Goal: Information Seeking & Learning: Learn about a topic

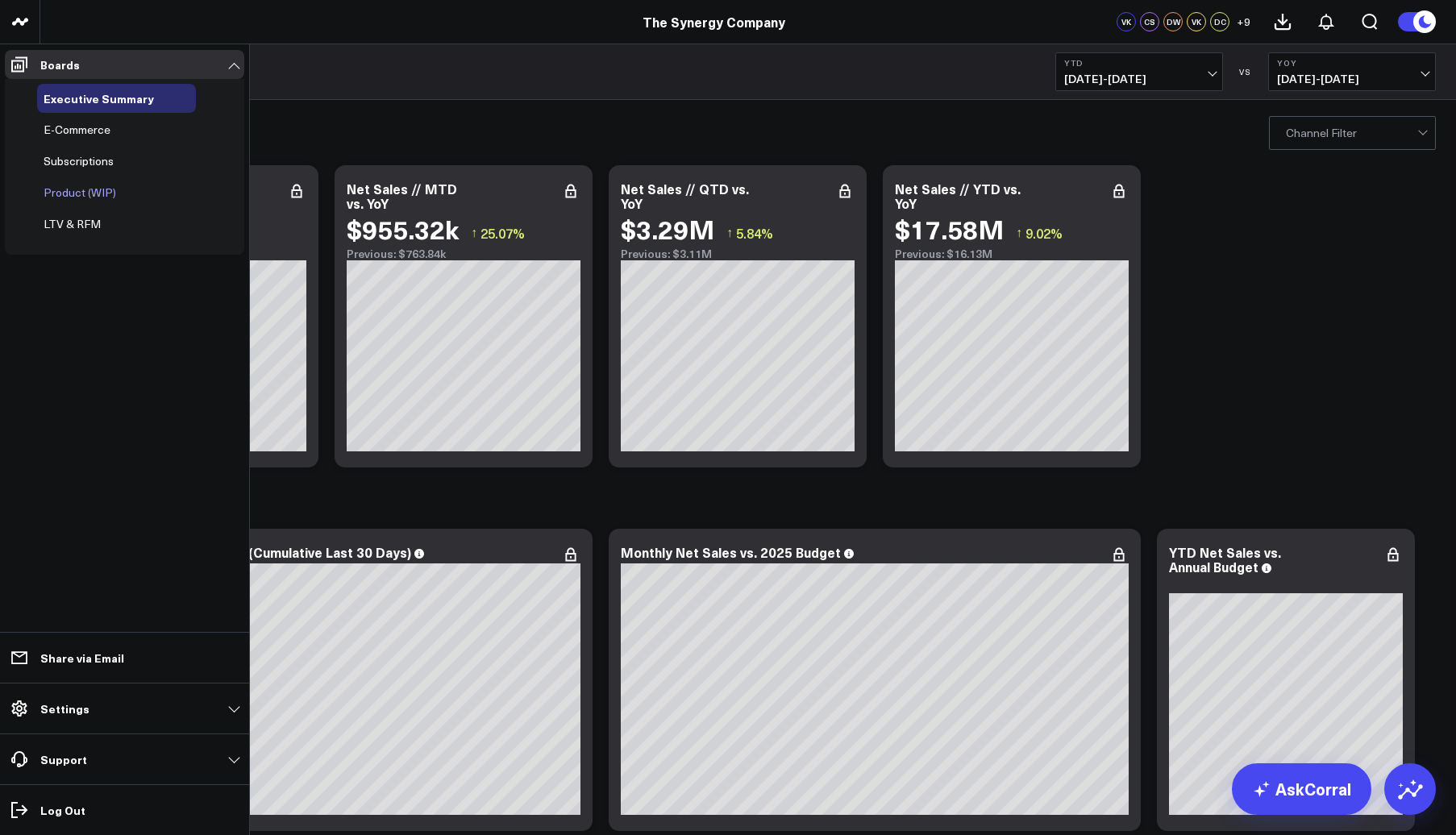
click at [89, 190] on span "Product (WIP)" at bounding box center [79, 192] width 72 height 15
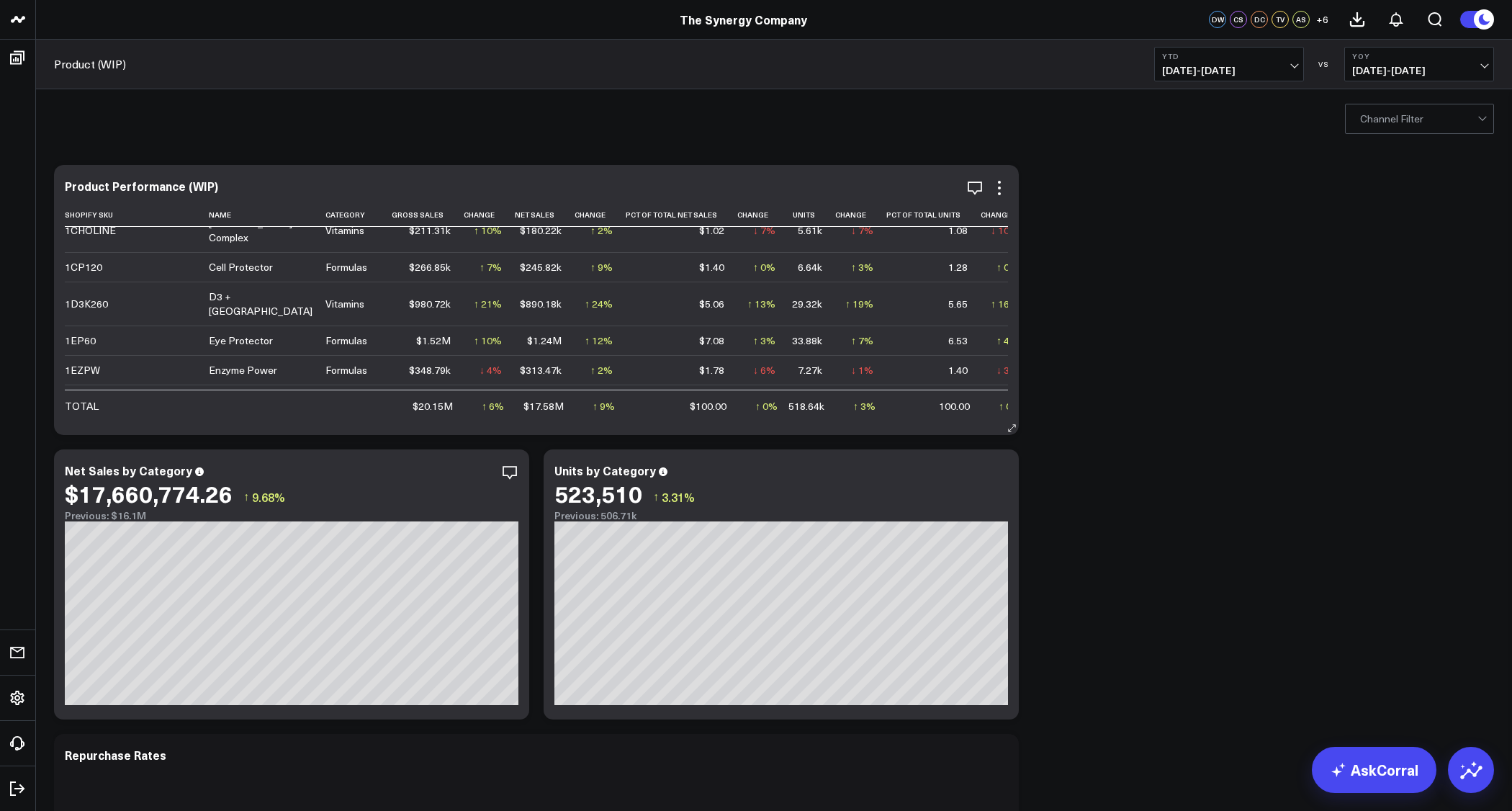
scroll to position [417, 0]
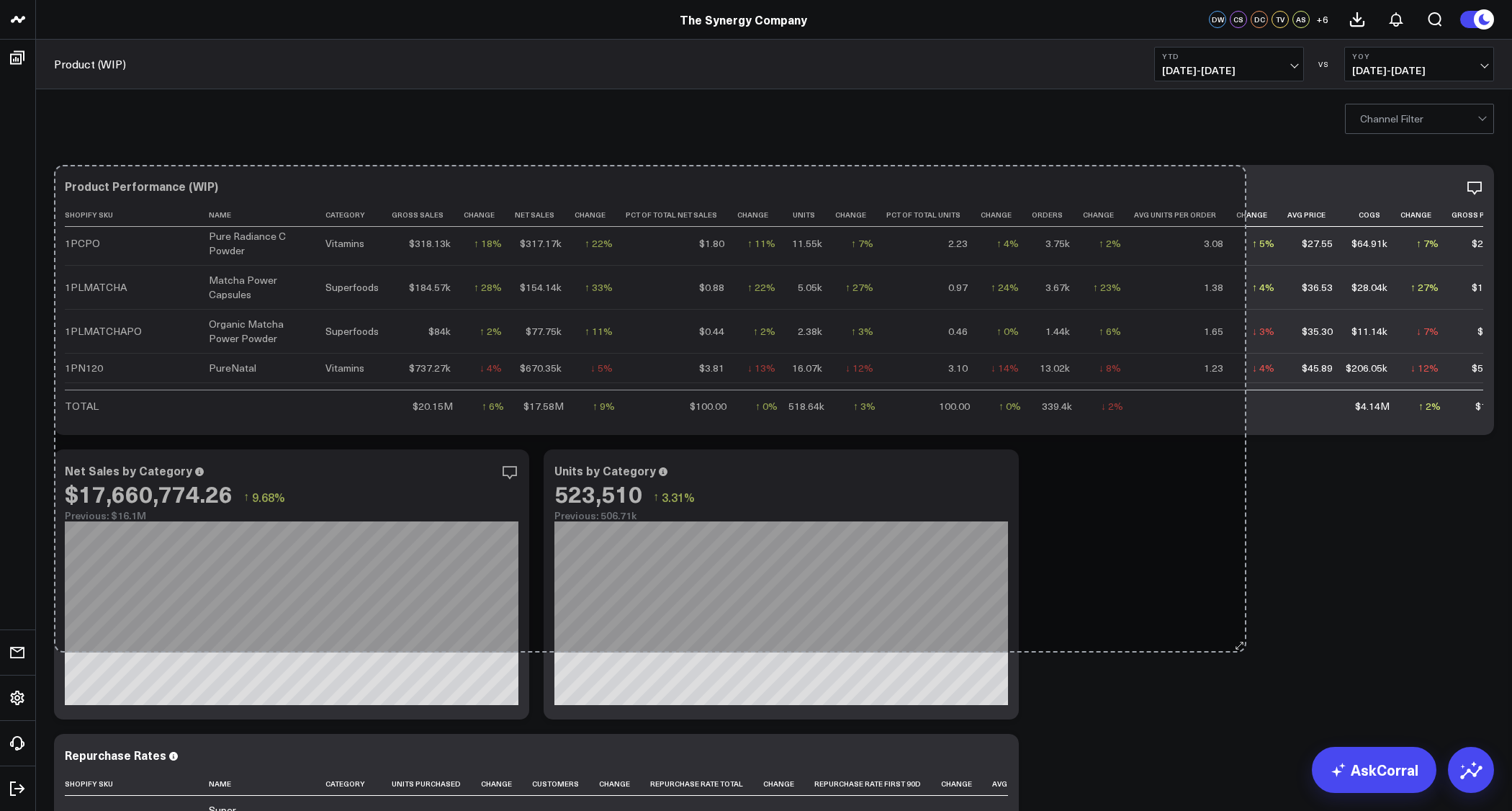
drag, startPoint x: 1013, startPoint y: 427, endPoint x: 1239, endPoint y: 644, distance: 313.3
click at [1239, 644] on div "Copy link to widget Ask support Comment Export Export PNG Product Performance (…" at bounding box center [774, 727] width 1455 height 1138
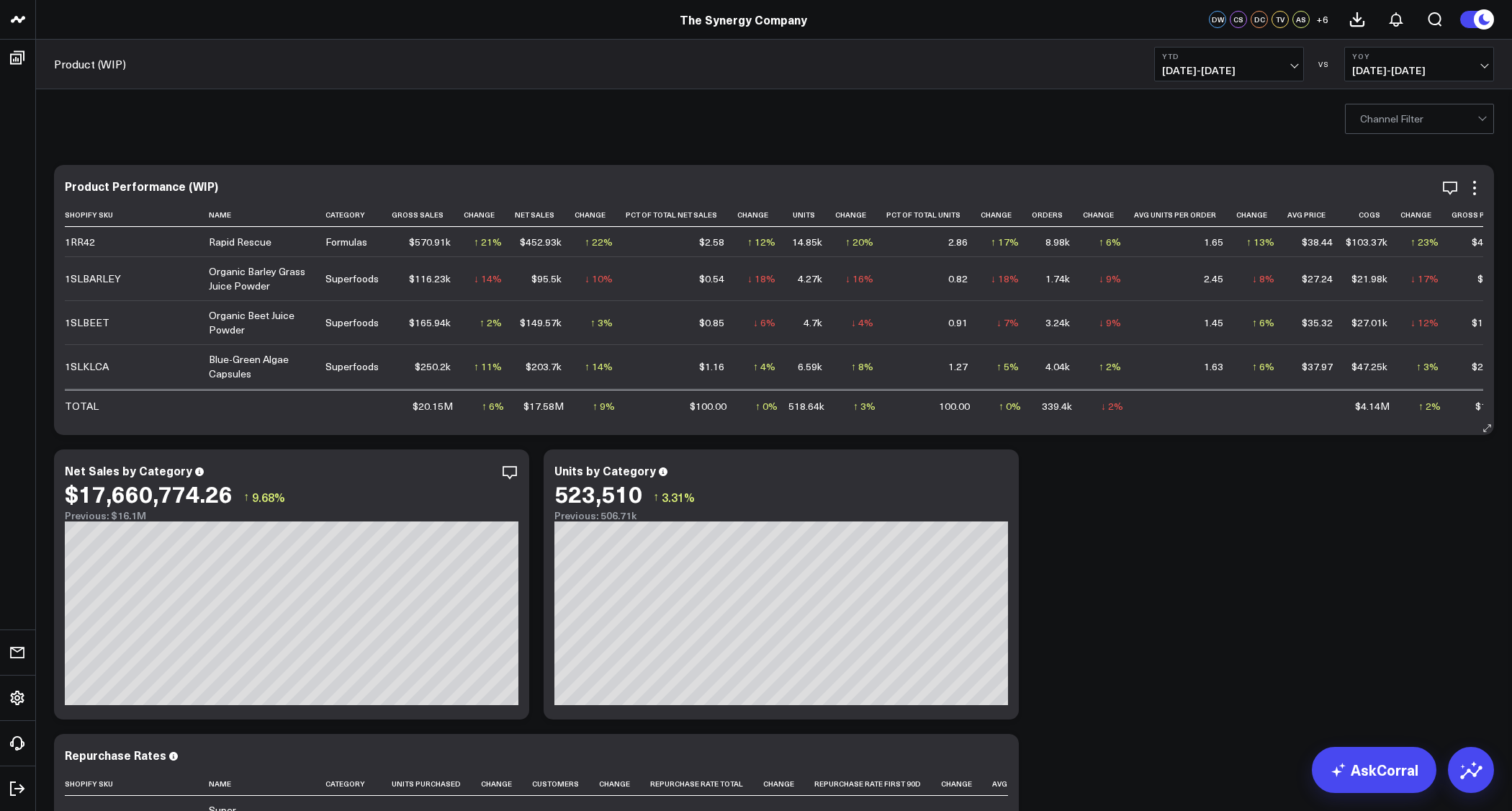
scroll to position [825, 0]
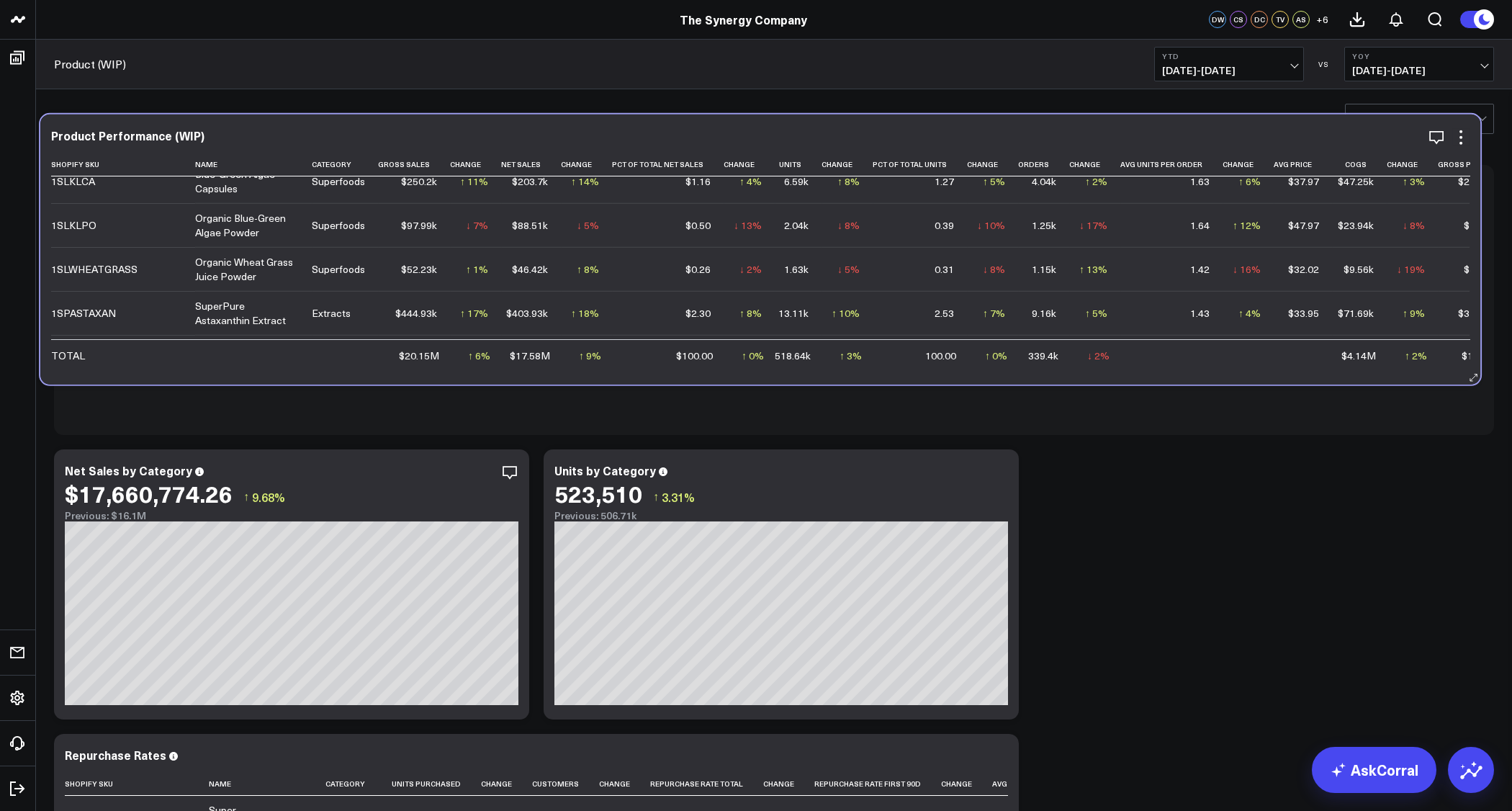
drag, startPoint x: 129, startPoint y: 423, endPoint x: 115, endPoint y: 372, distance: 52.9
click at [115, 372] on div "Product Performance (WIP) Shopify Sku Name Category Gross Sales Change Net Sale…" at bounding box center [760, 249] width 1440 height 270
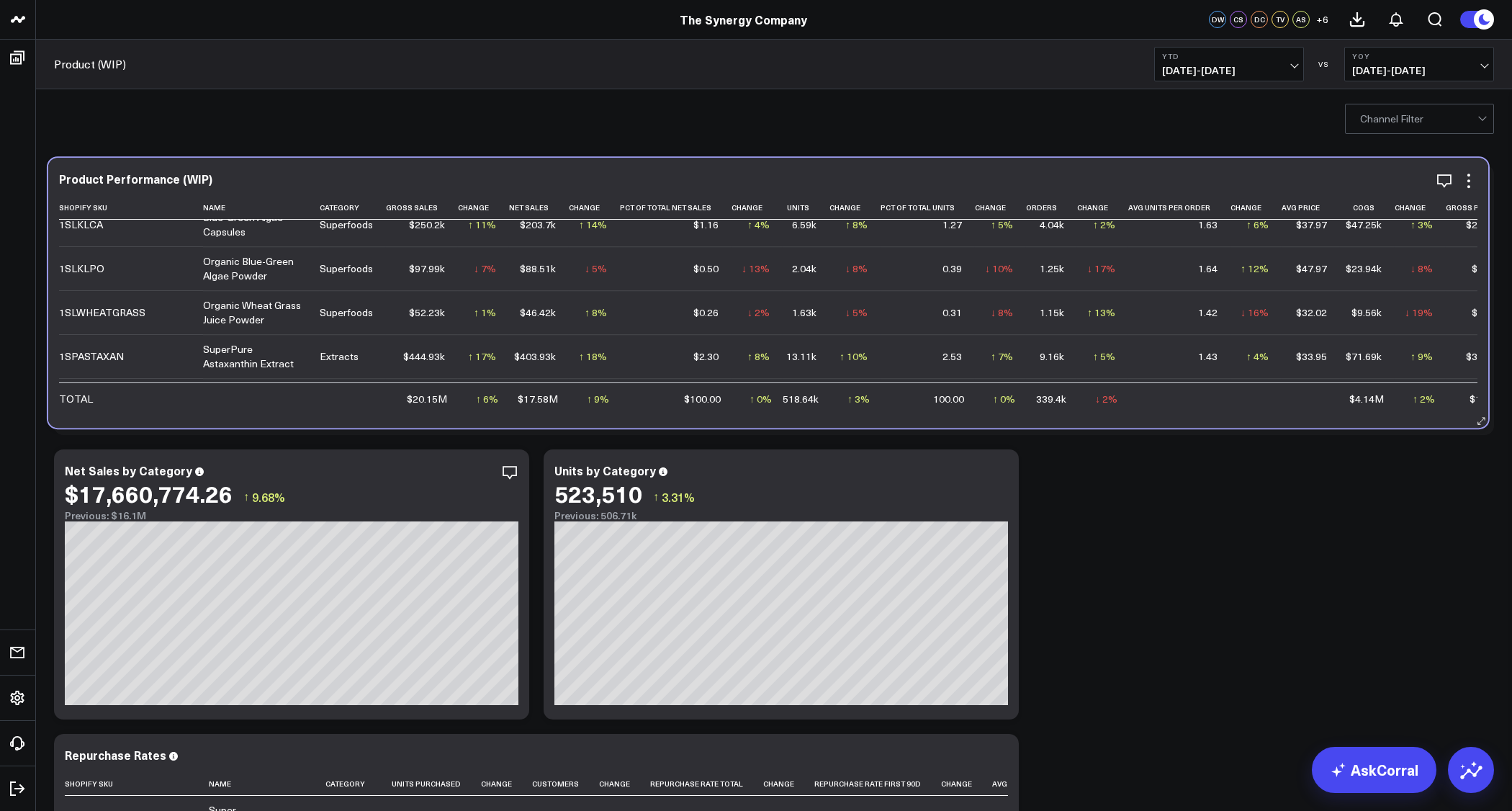
drag, startPoint x: 462, startPoint y: 420, endPoint x: 455, endPoint y: 413, distance: 9.9
click at [509, 159] on td "$95.5k" at bounding box center [538, 136] width 60 height 44
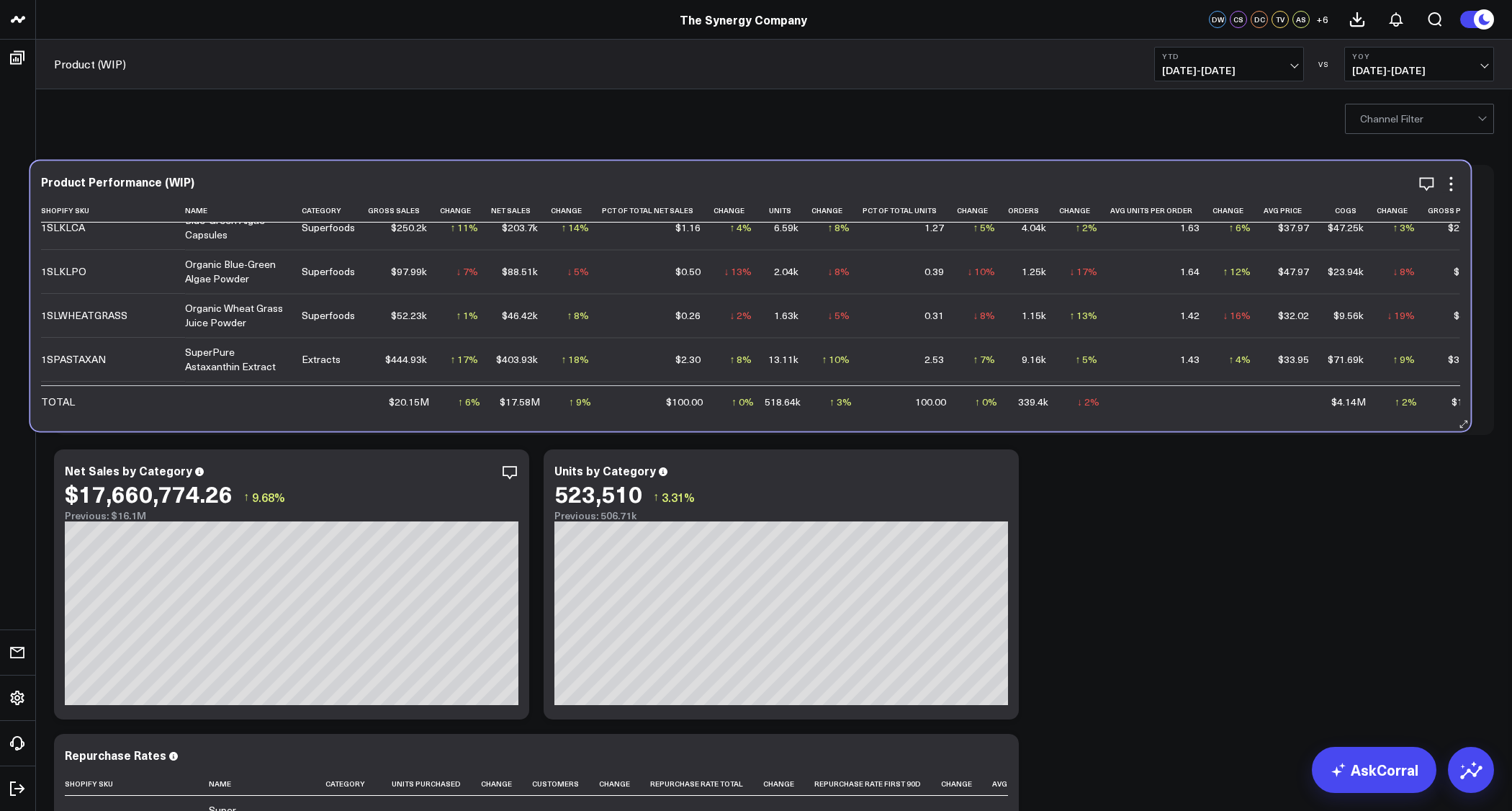
drag, startPoint x: 791, startPoint y: 388, endPoint x: 767, endPoint y: 384, distance: 24.3
click at [811, 386] on td "↑ 3% Previous 505.2k" at bounding box center [837, 401] width 51 height 31
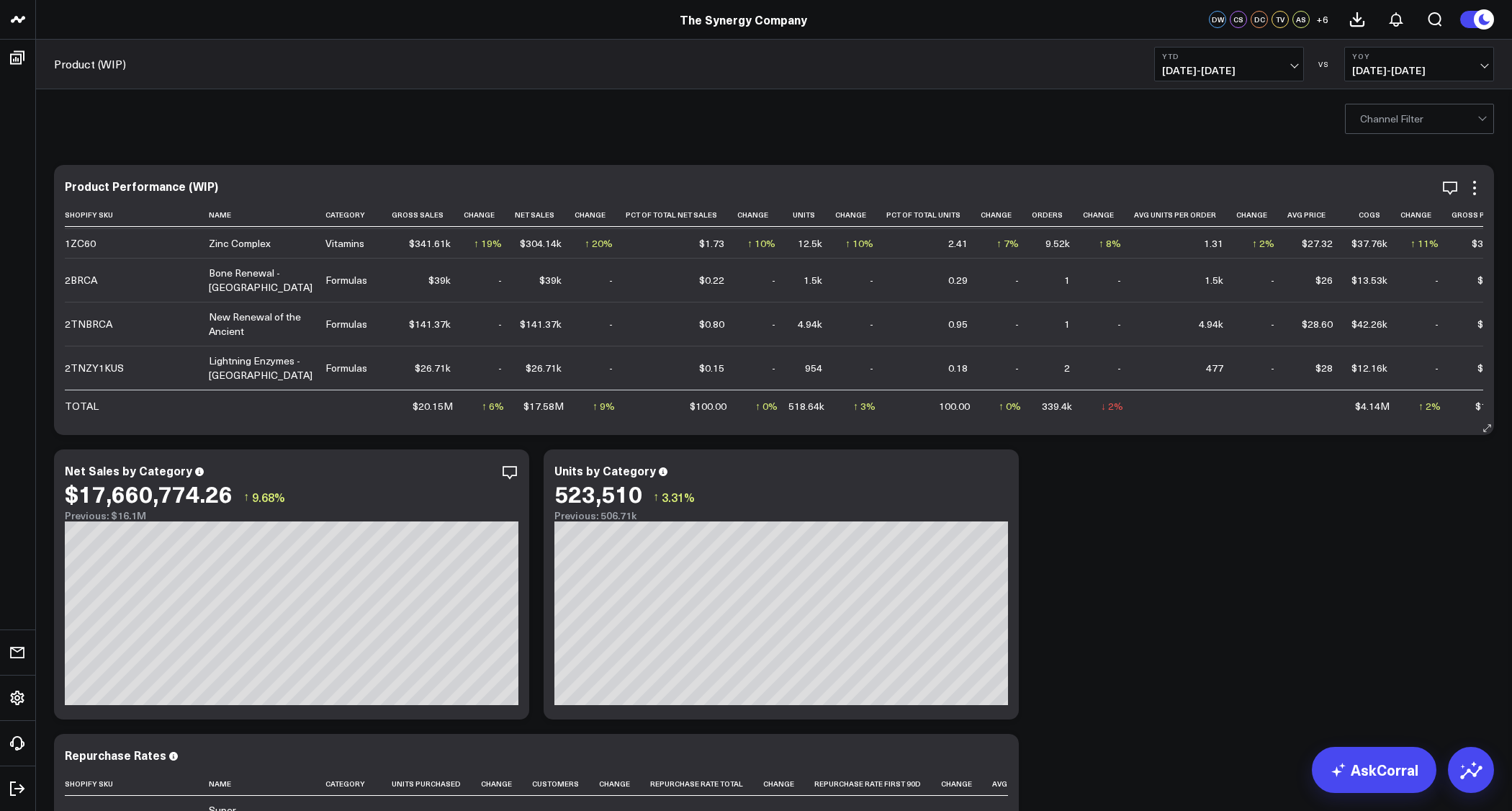
scroll to position [1796, 0]
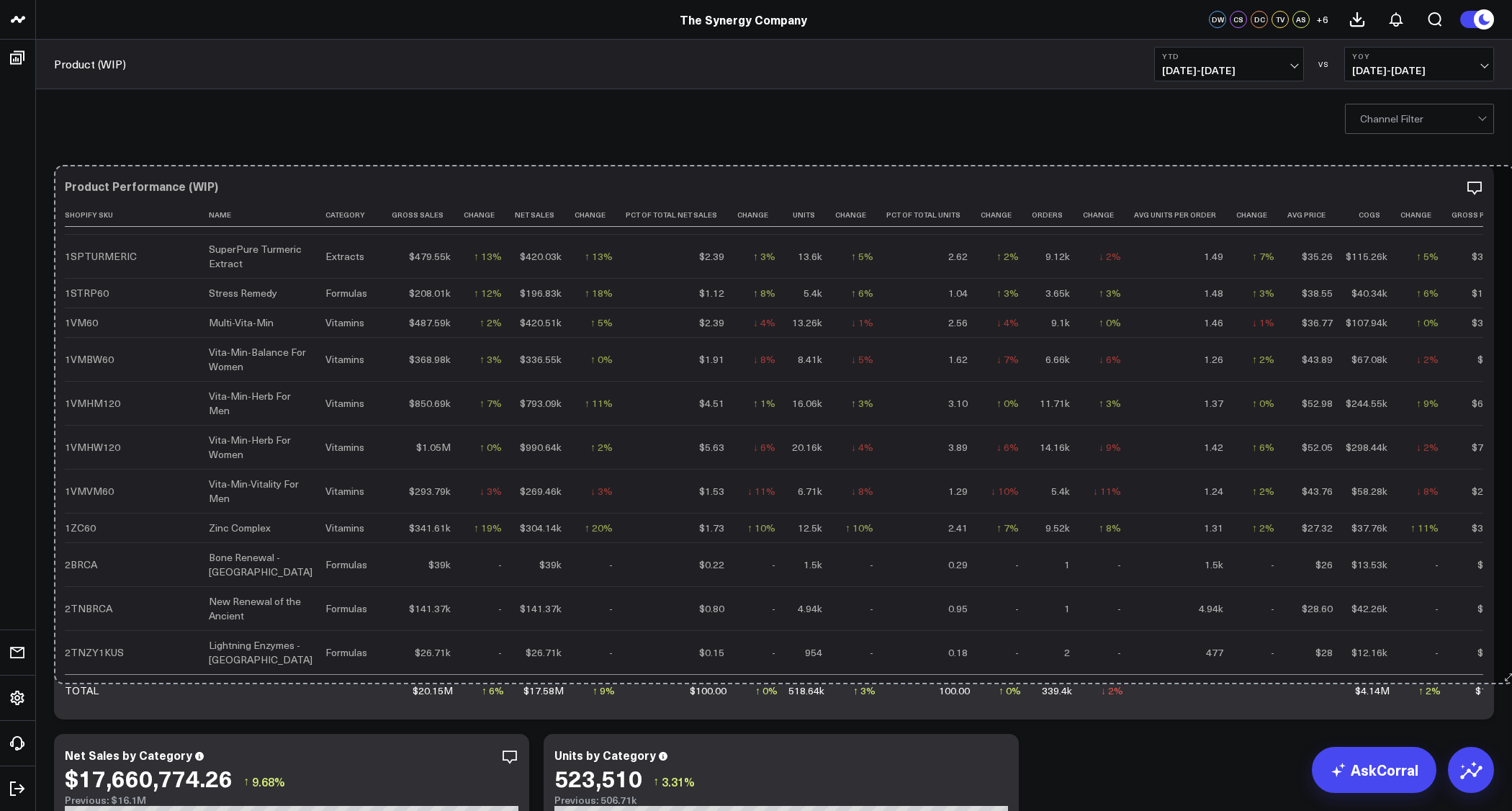
drag, startPoint x: 1487, startPoint y: 427, endPoint x: 1509, endPoint y: 676, distance: 250.0
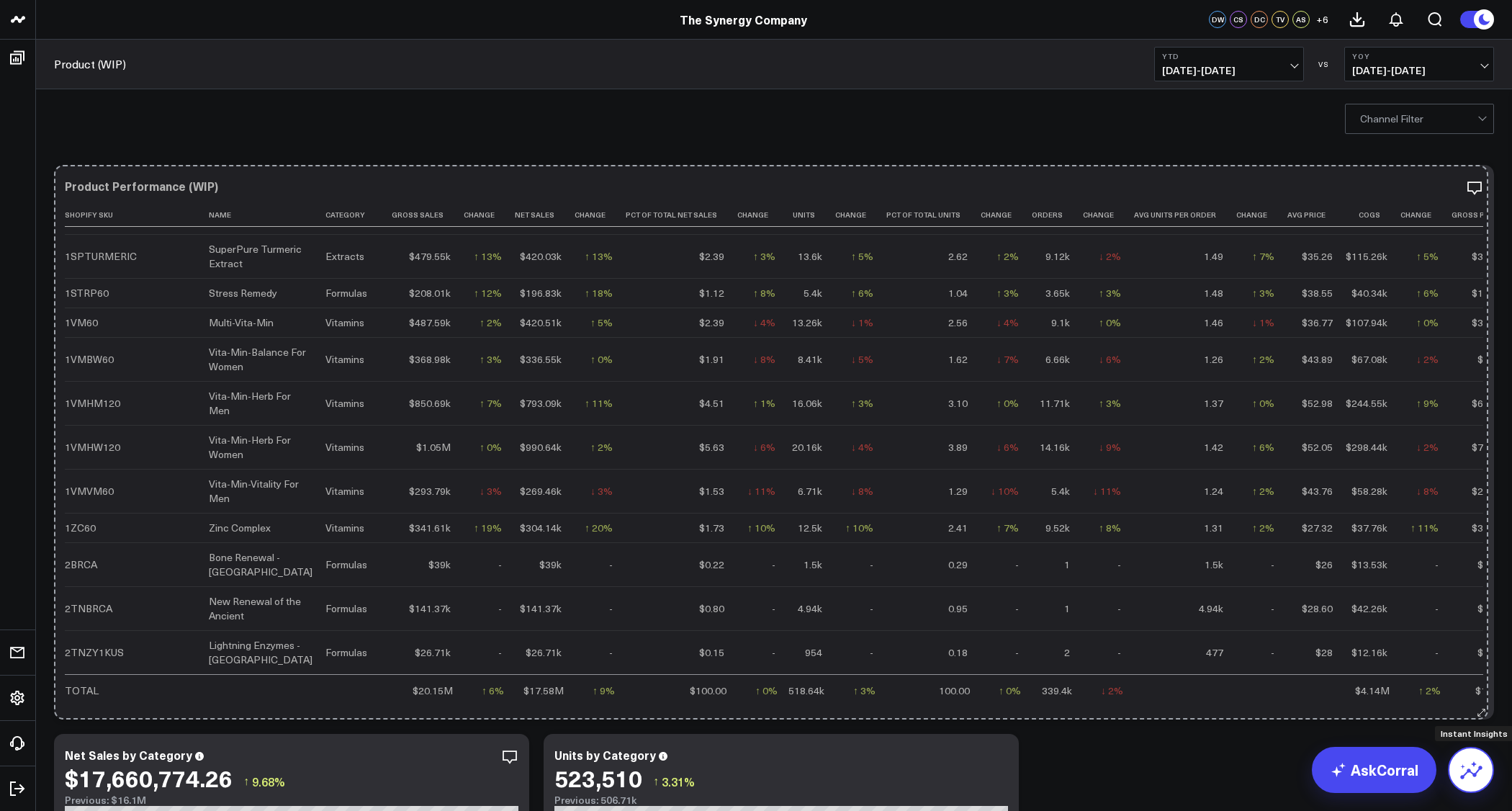
drag, startPoint x: 1488, startPoint y: 715, endPoint x: 1483, endPoint y: 755, distance: 40.3
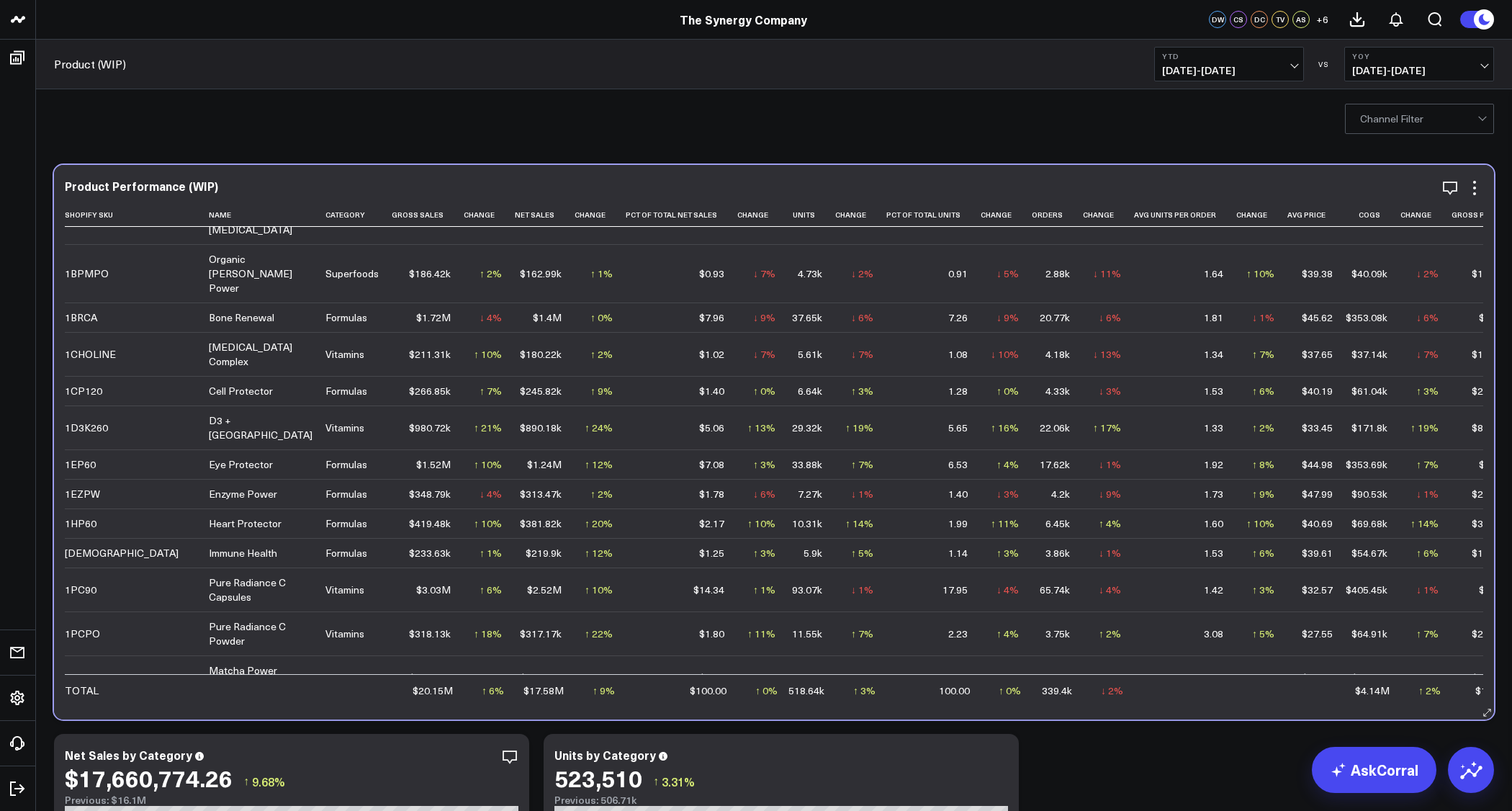
scroll to position [0, 0]
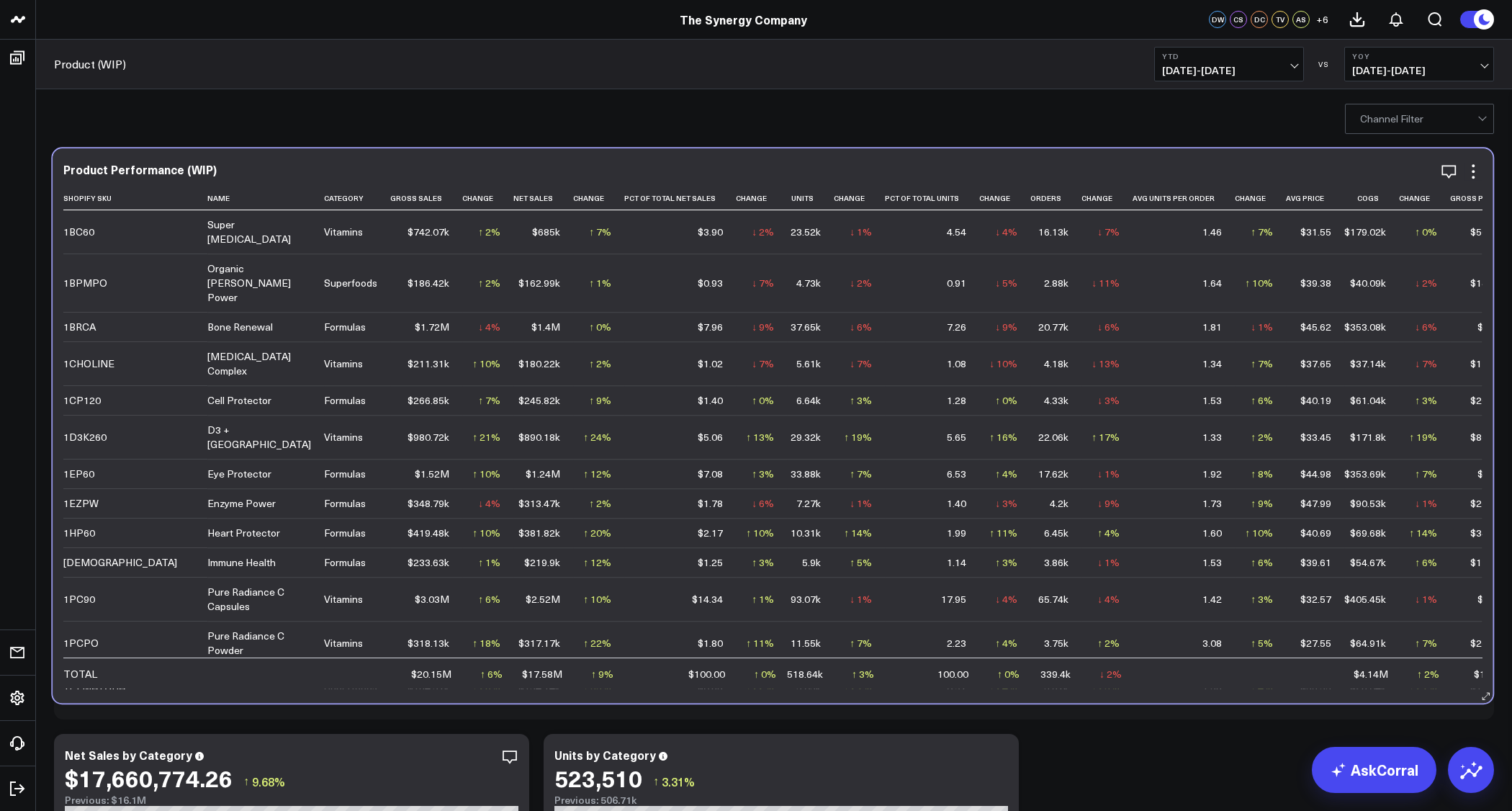
drag, startPoint x: 1483, startPoint y: 234, endPoint x: 1481, endPoint y: 217, distance: 17.1
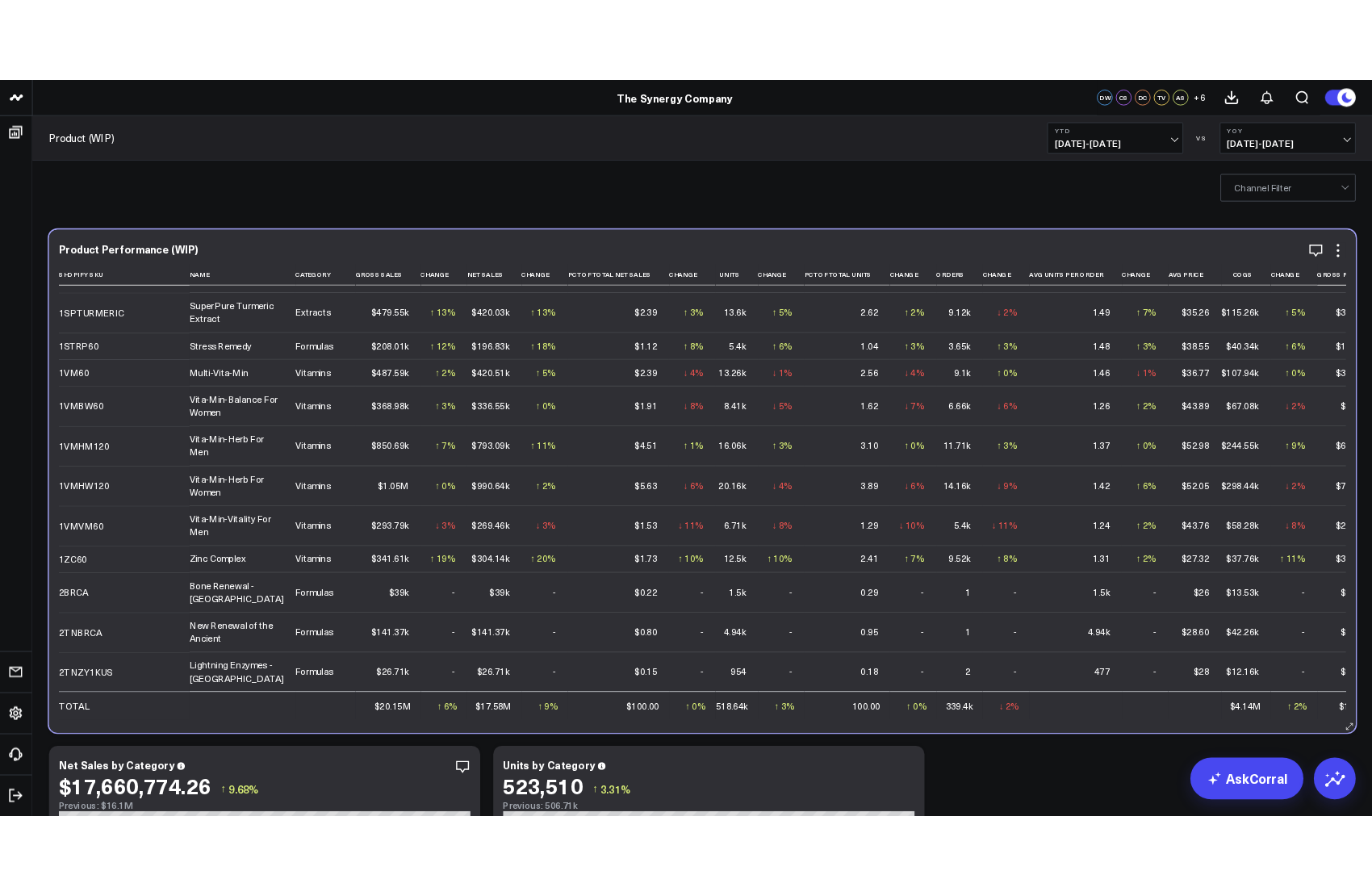
scroll to position [1887, 0]
